Goal: Information Seeking & Learning: Learn about a topic

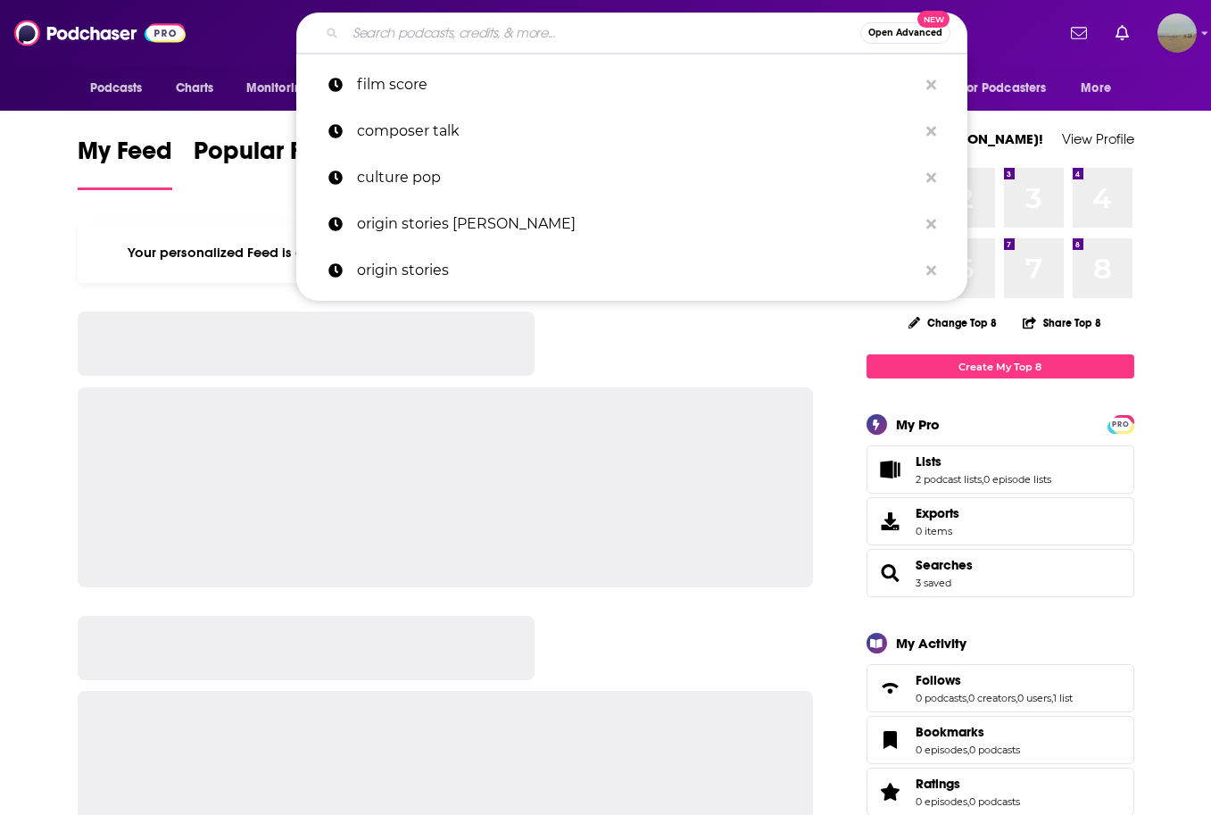
click at [755, 29] on input "Search podcasts, credits, & more..." at bounding box center [602, 33] width 515 height 29
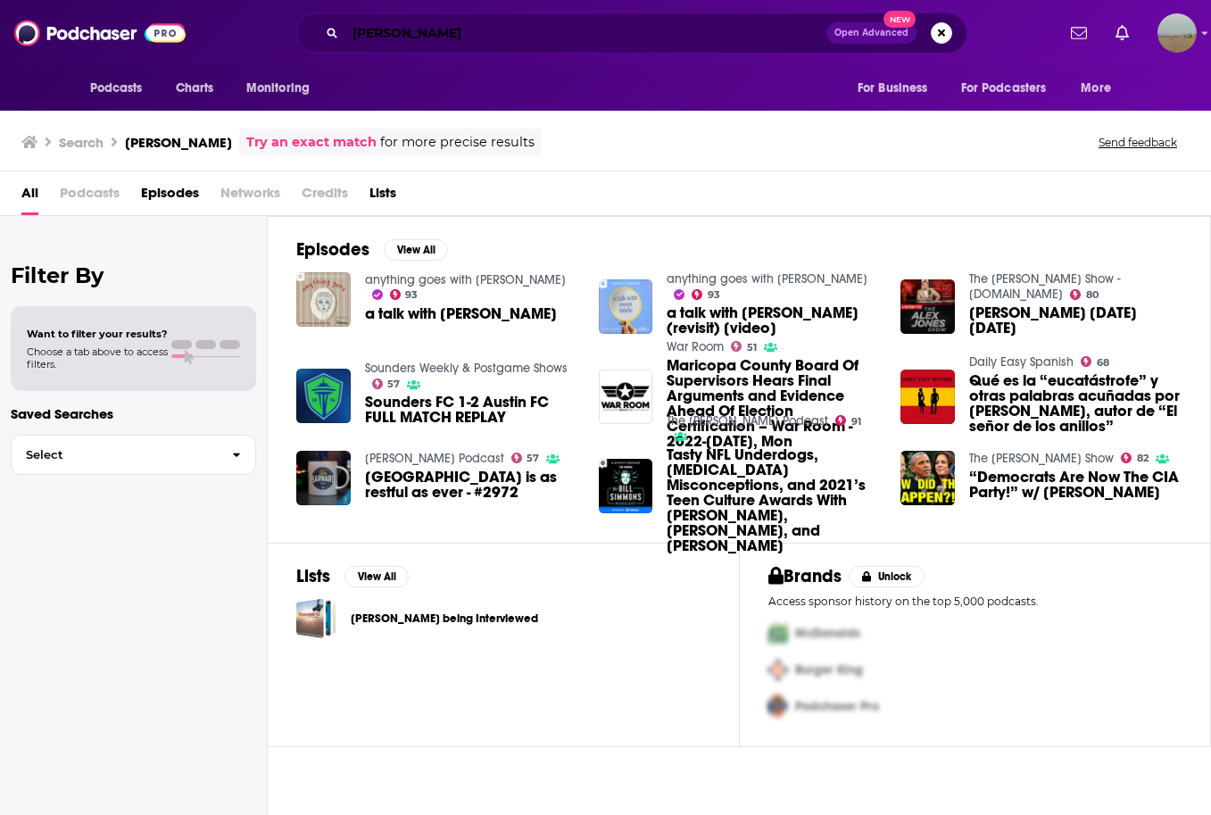
click at [435, 33] on input "[PERSON_NAME]" at bounding box center [585, 33] width 481 height 29
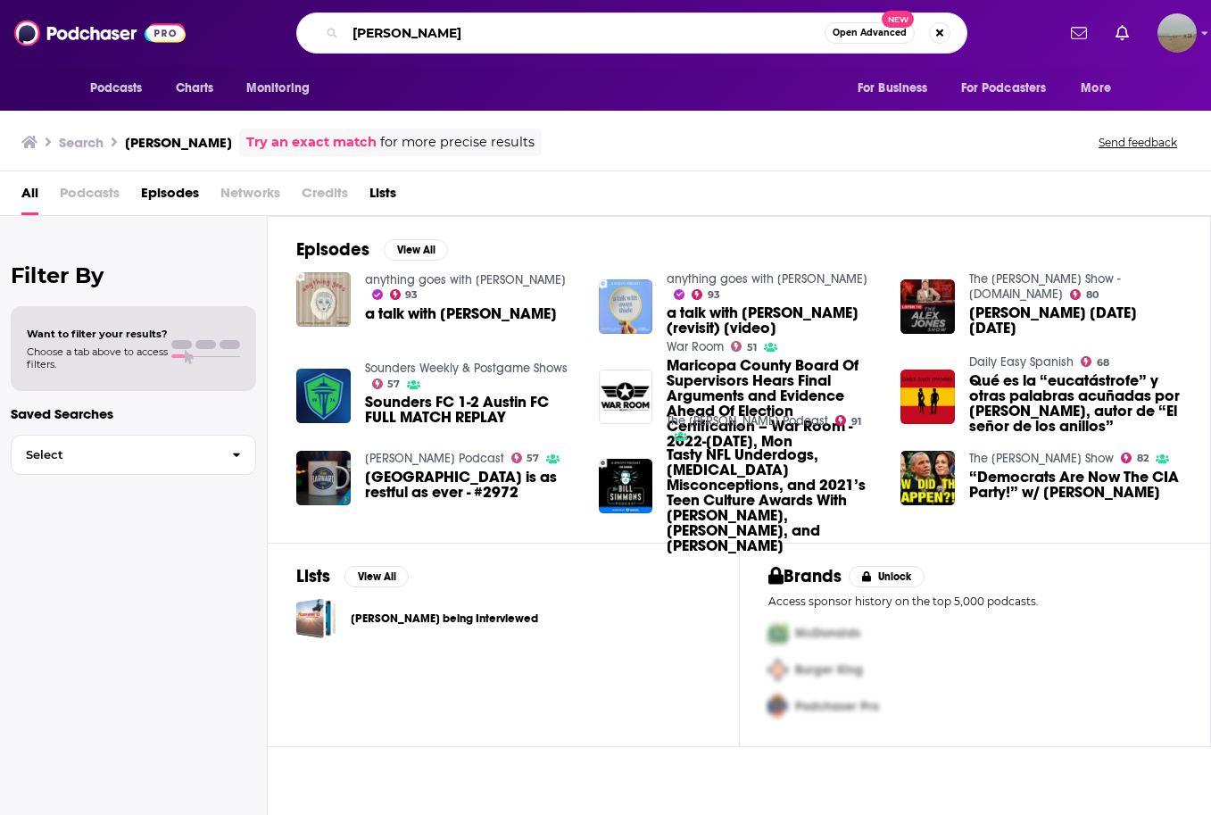
type input "[PERSON_NAME]"
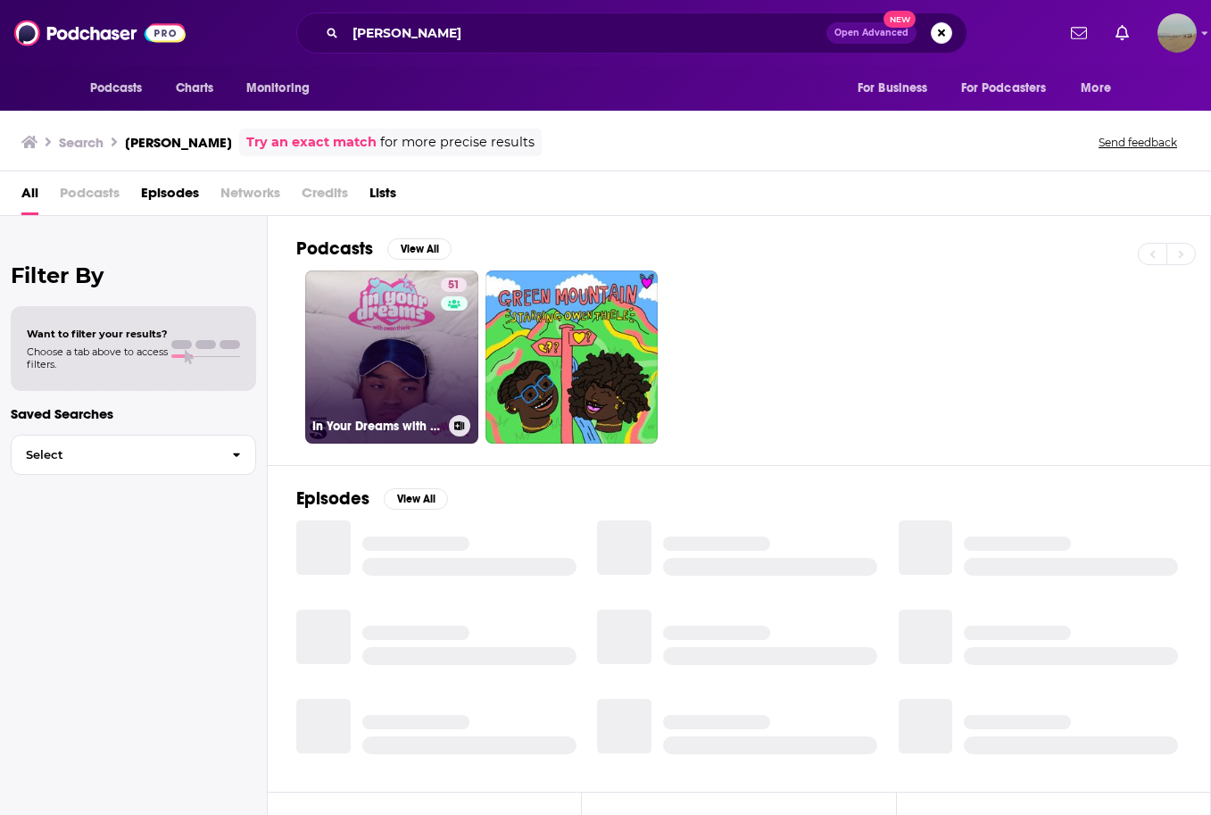
click at [407, 399] on link "51 In Your Dreams with [PERSON_NAME]" at bounding box center [391, 356] width 173 height 173
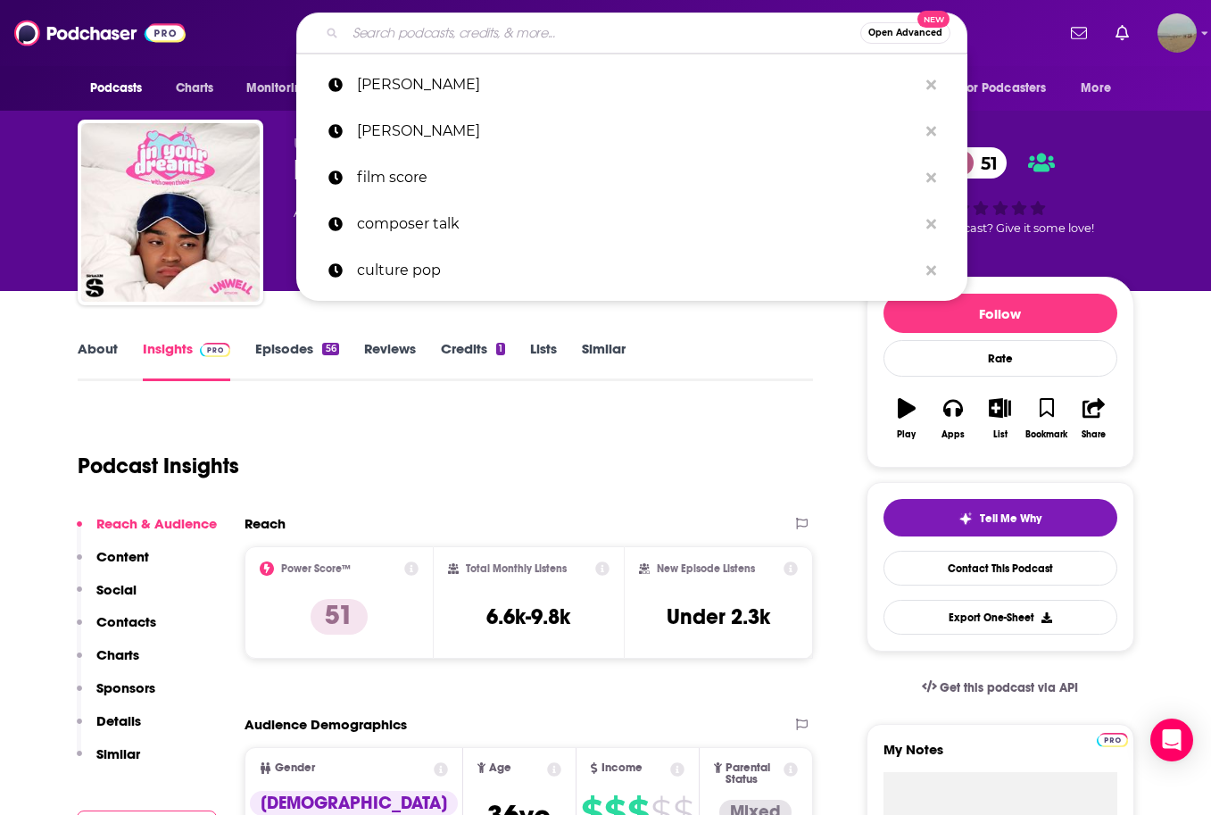
click at [609, 33] on input "Search podcasts, credits, & more..." at bounding box center [602, 33] width 515 height 29
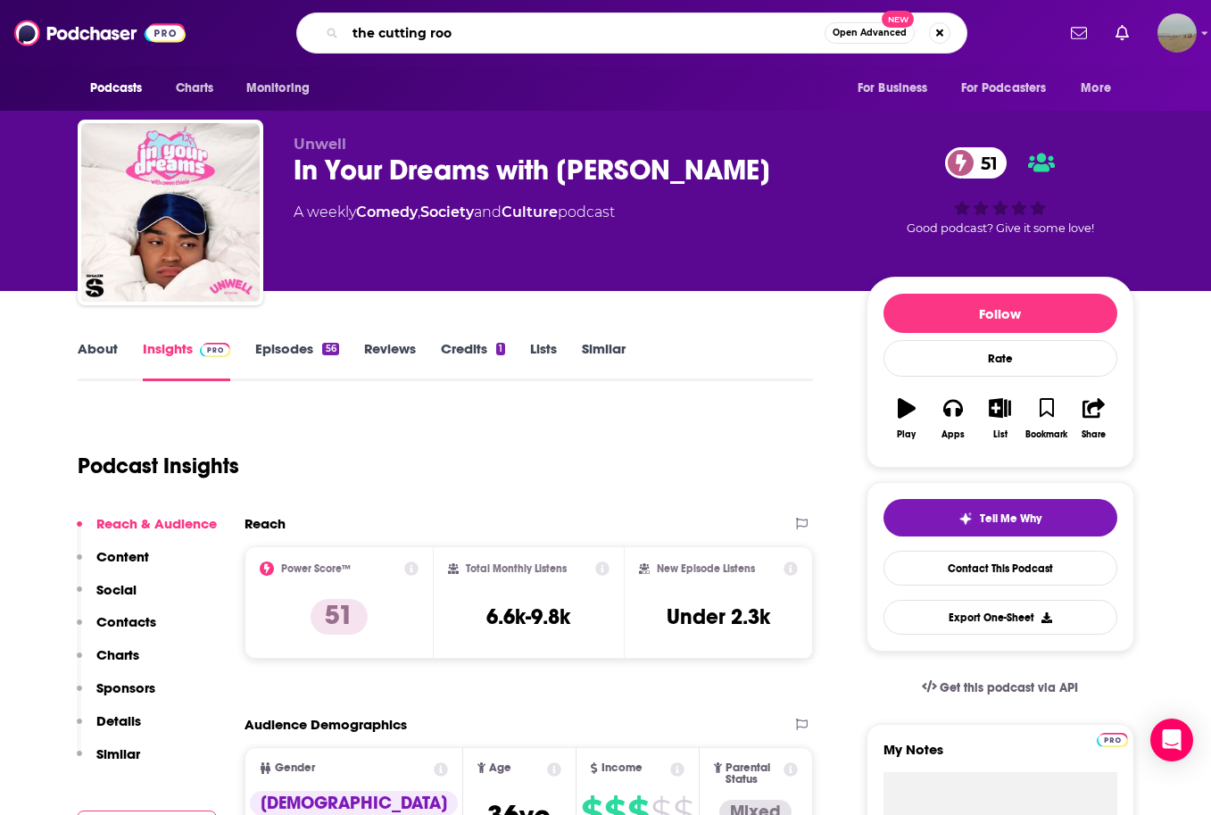
type input "the cutting room"
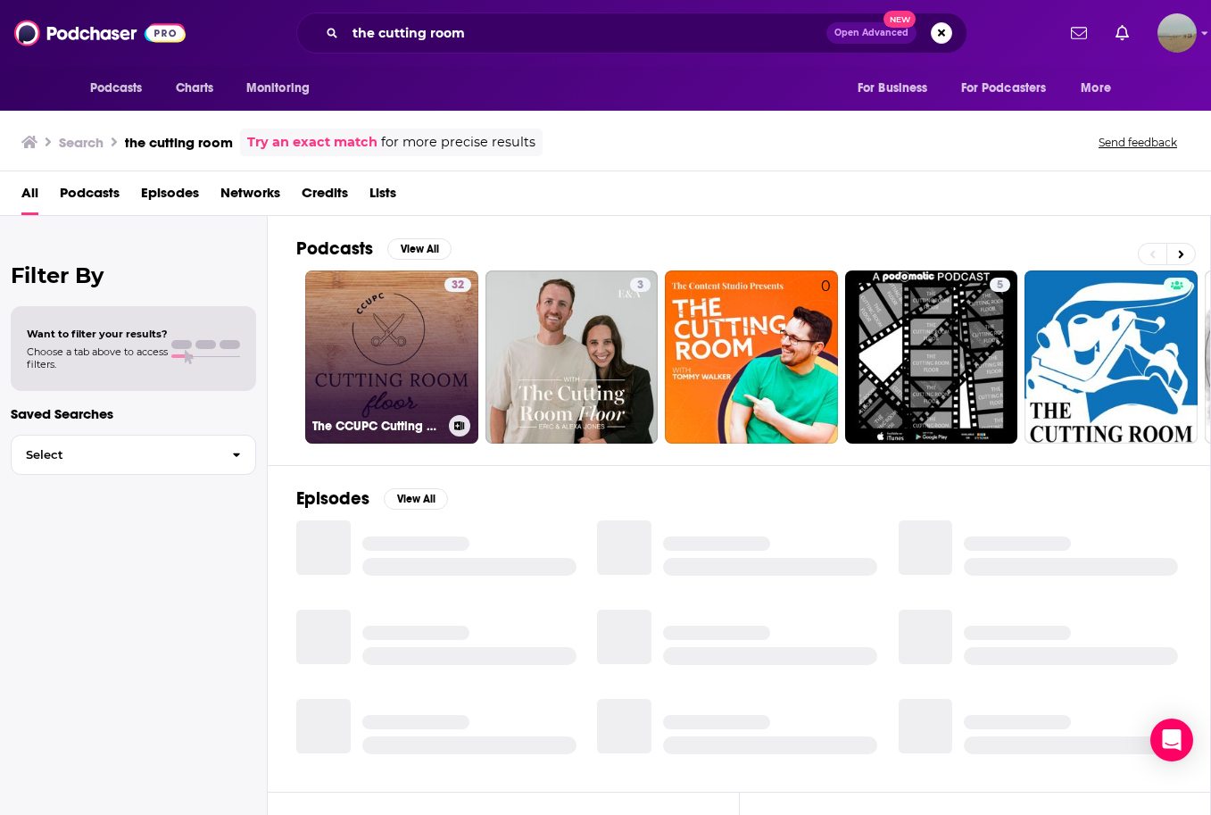
click at [442, 367] on link "32 The CCUPC Cutting Room Floor" at bounding box center [391, 356] width 173 height 173
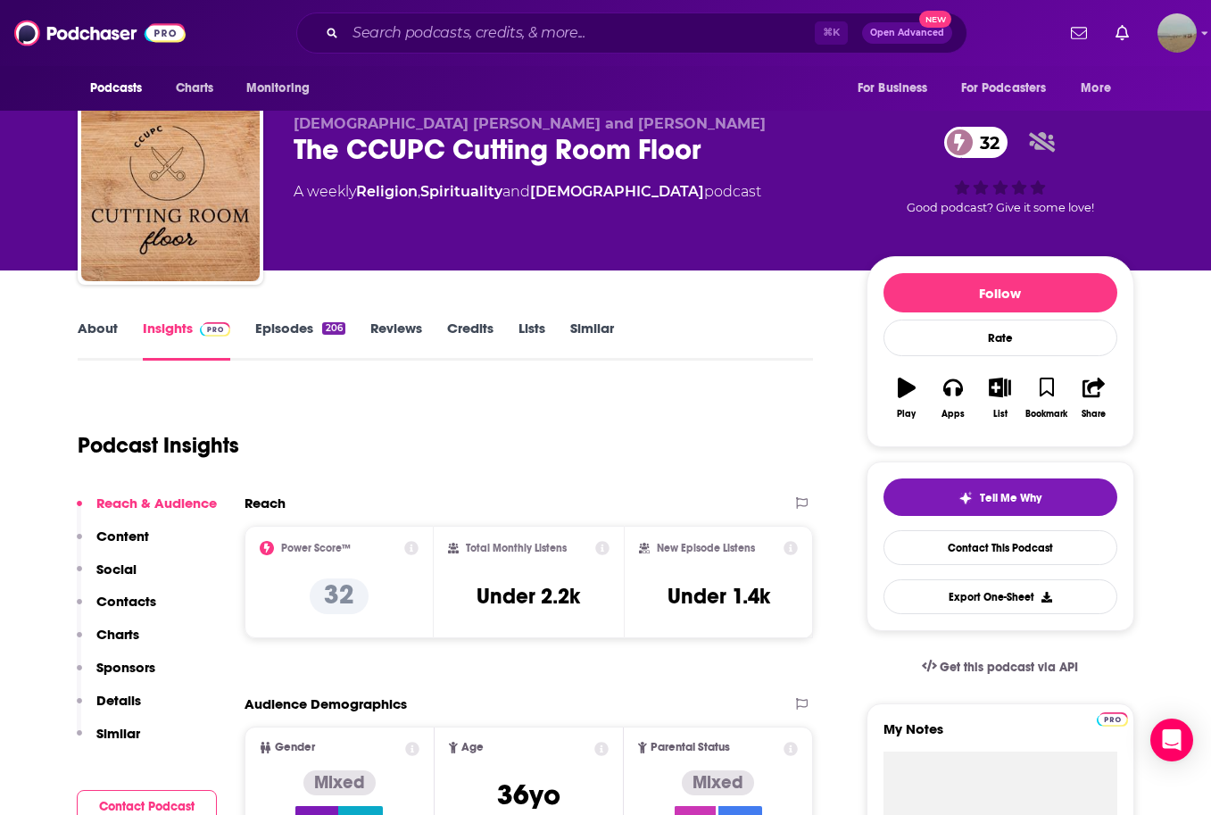
scroll to position [18, 0]
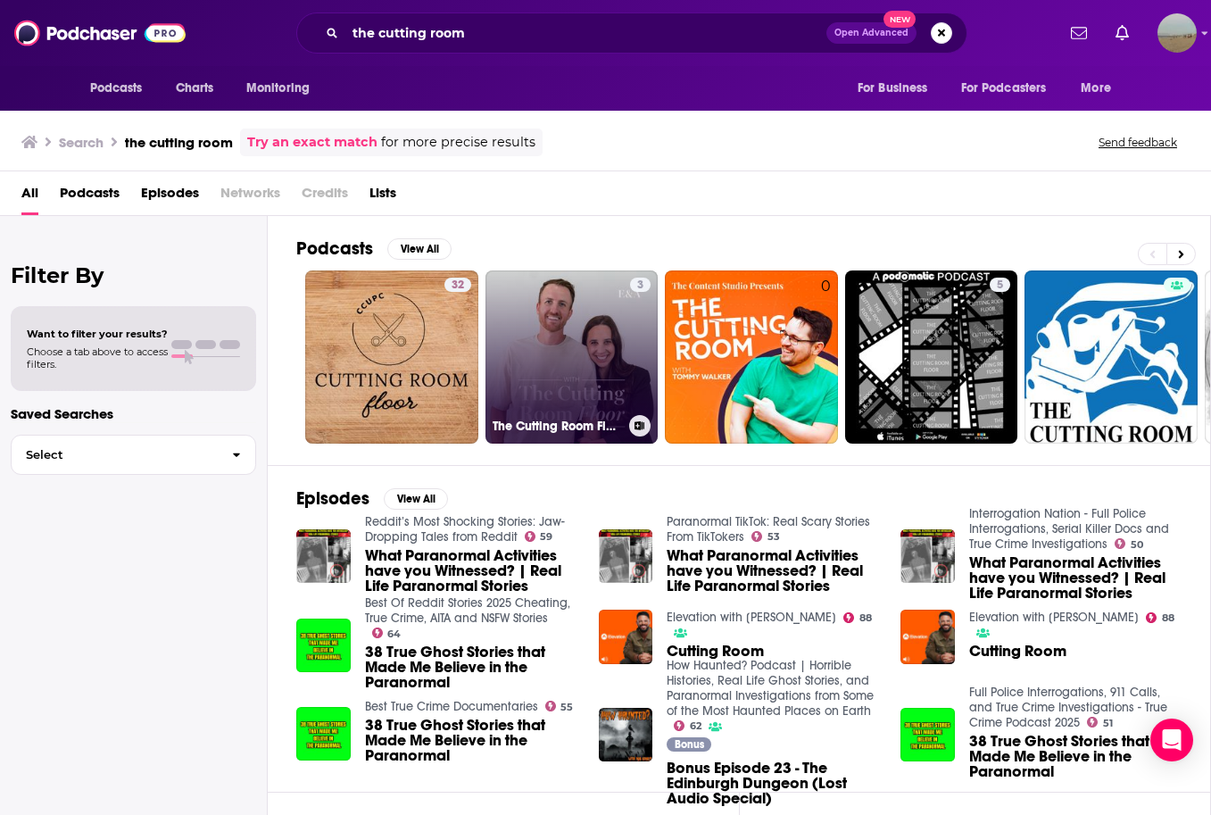
click at [604, 323] on link "3 The Cutting Room Floor" at bounding box center [571, 356] width 173 height 173
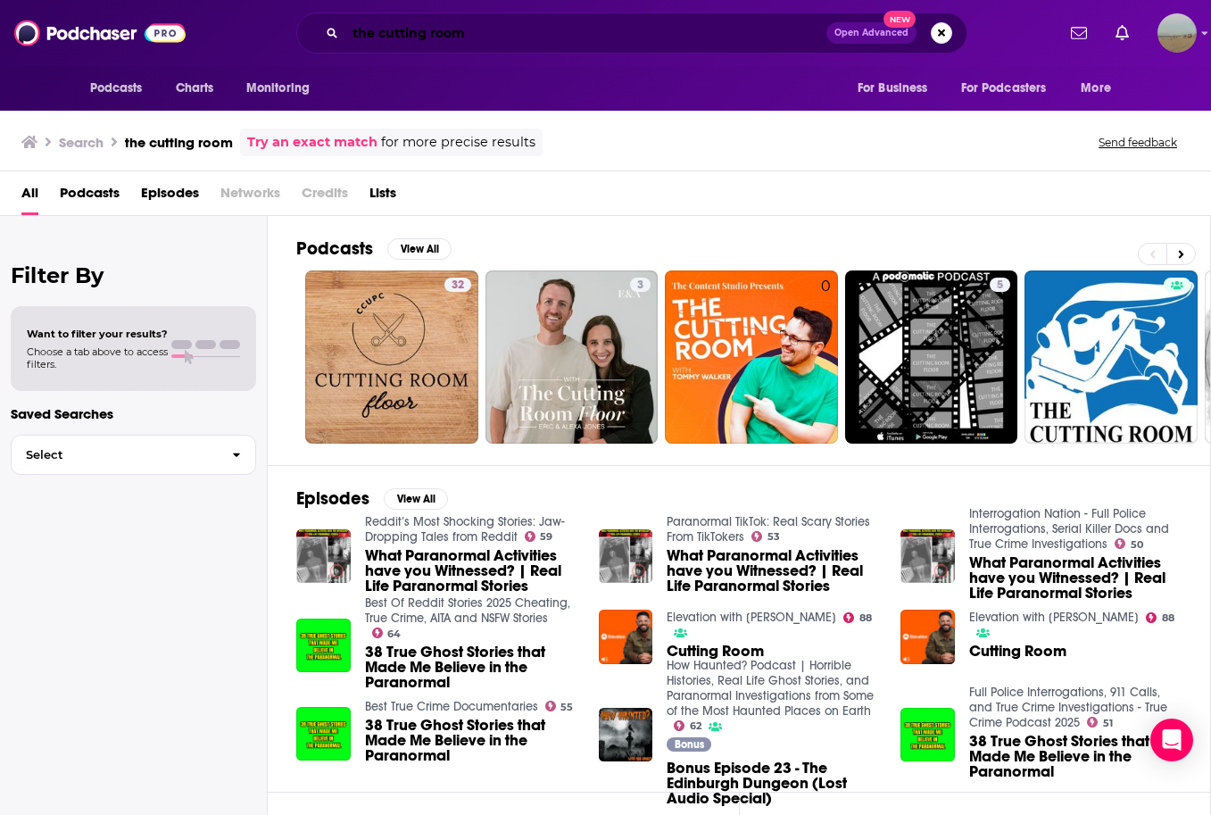
click at [504, 40] on input "the cutting room" at bounding box center [585, 33] width 481 height 29
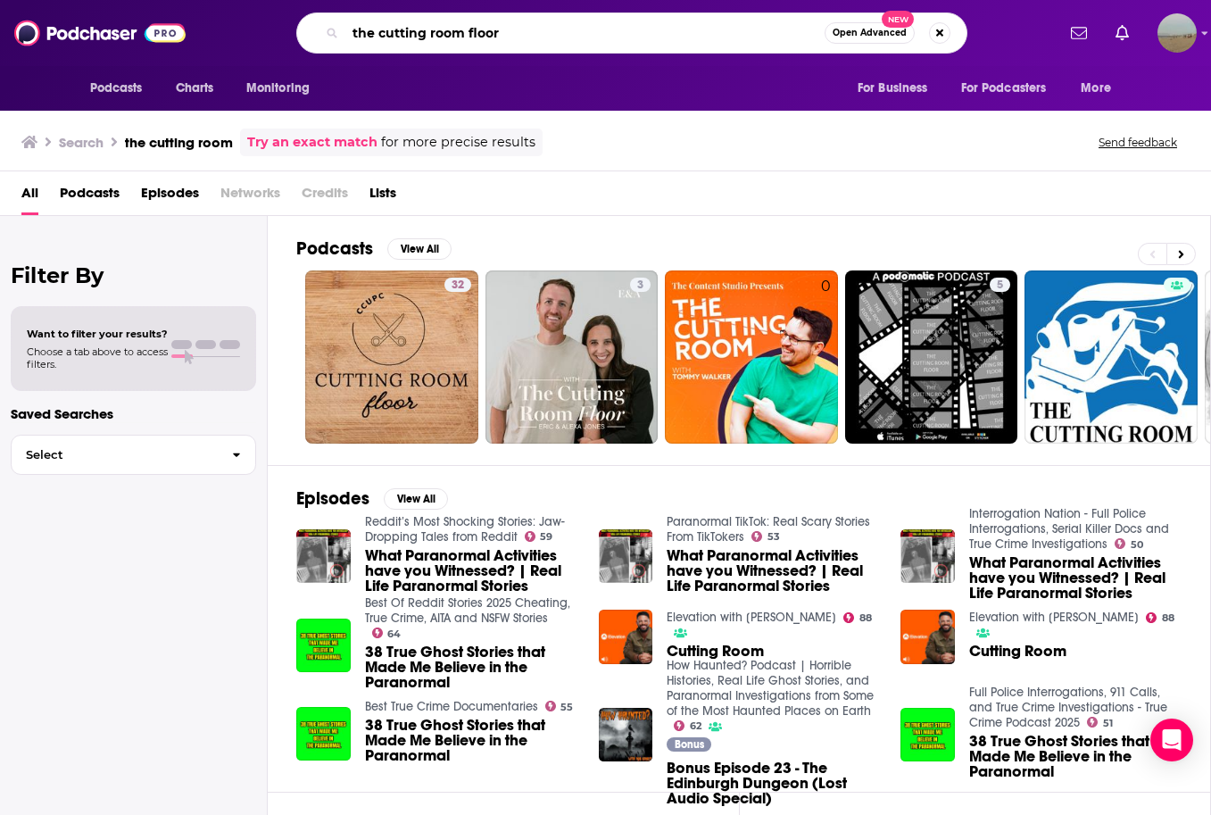
type input "the cutting room floor"
